Goal: Task Accomplishment & Management: Manage account settings

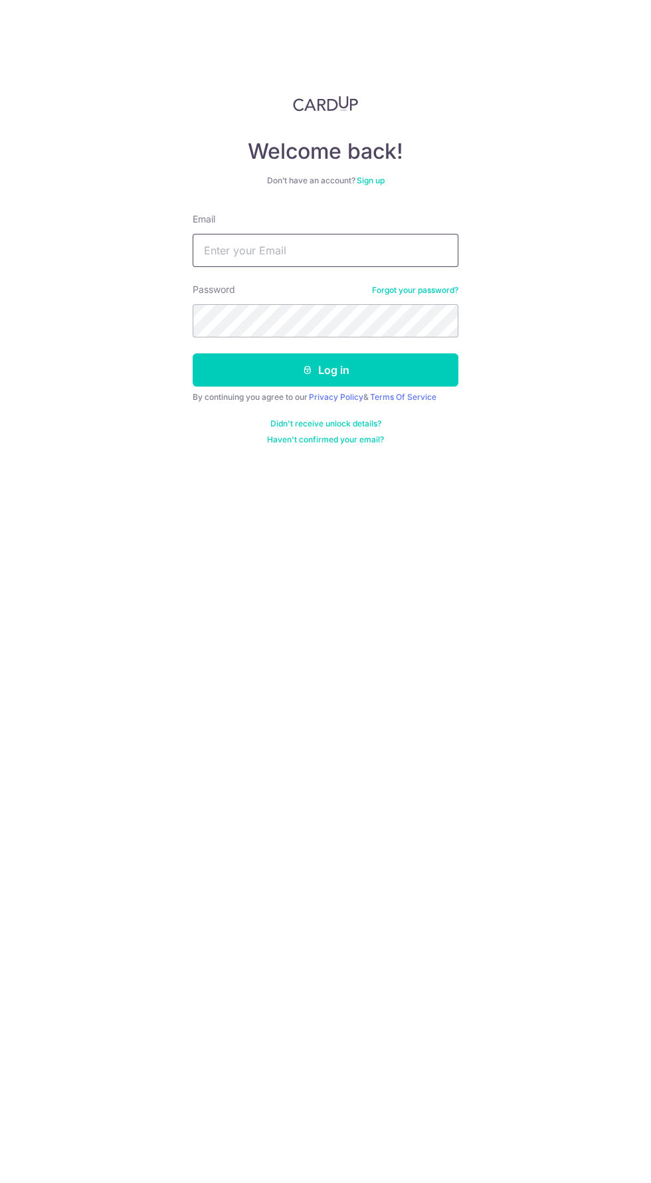
click at [396, 254] on input "Email" at bounding box center [326, 250] width 266 height 33
type input "[EMAIL_ADDRESS][DOMAIN_NAME]"
click at [193, 353] on button "Log in" at bounding box center [326, 369] width 266 height 33
click at [383, 357] on button "Log in" at bounding box center [326, 369] width 266 height 33
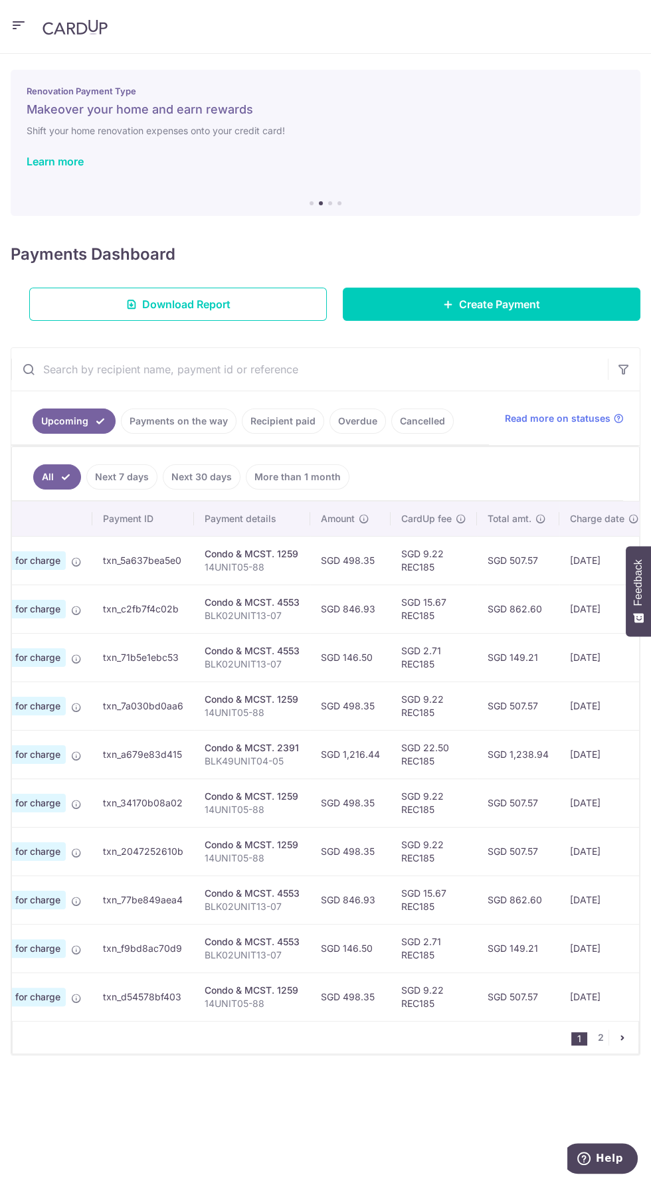
scroll to position [0, 114]
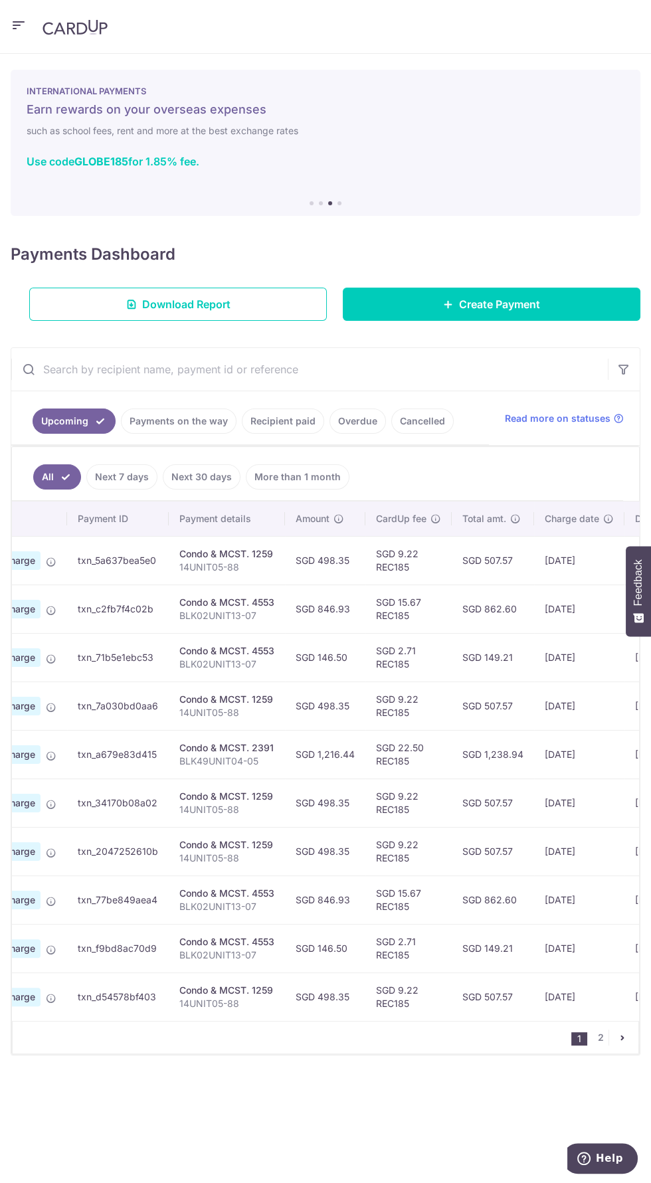
click at [277, 420] on link "Recipient paid" at bounding box center [283, 420] width 82 height 25
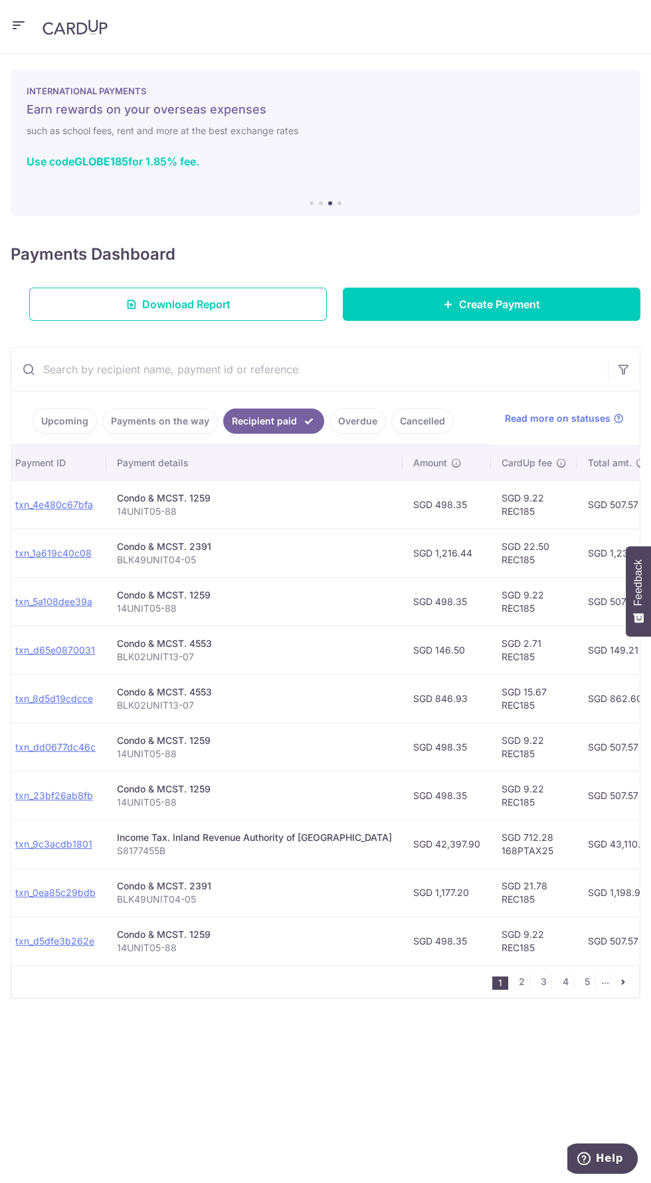
scroll to position [0, 152]
